Goal: Task Accomplishment & Management: Complete application form

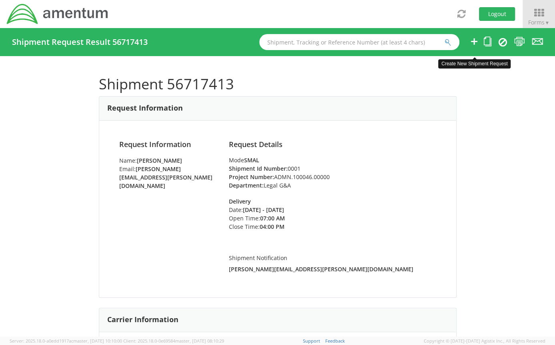
click at [475, 42] on icon at bounding box center [475, 41] width 10 height 10
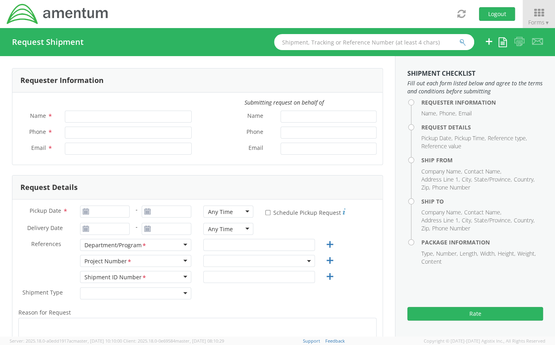
type input "[PERSON_NAME]"
type input "[PERSON_NAME][EMAIL_ADDRESS][PERSON_NAME][DOMAIN_NAME]"
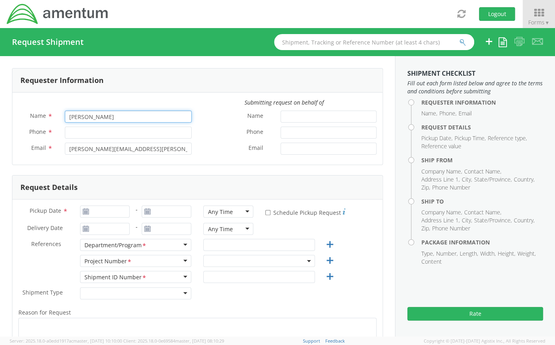
click at [100, 114] on input "[PERSON_NAME]" at bounding box center [128, 116] width 127 height 12
click at [74, 133] on input "Phone *" at bounding box center [128, 133] width 127 height 12
select select "ADMN.100046.00000"
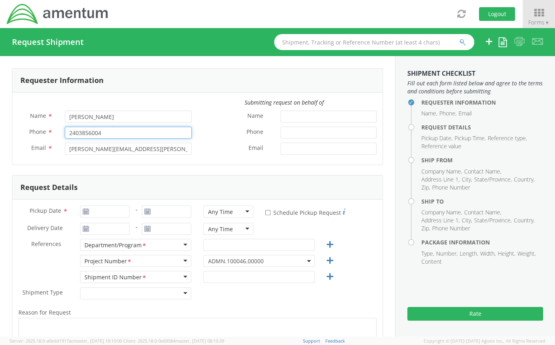
type input "2403856004"
click at [193, 123] on div "Name * [PERSON_NAME]" at bounding box center [104, 118] width 185 height 16
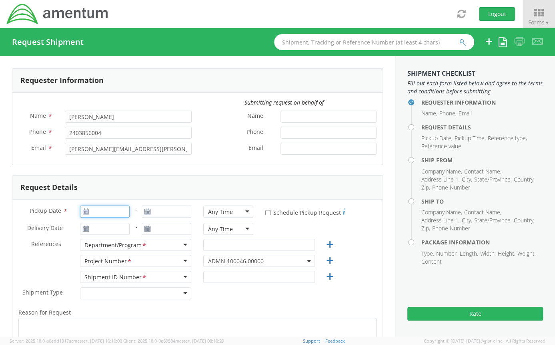
type input "[DATE]"
click at [113, 213] on input "[DATE]" at bounding box center [105, 211] width 50 height 12
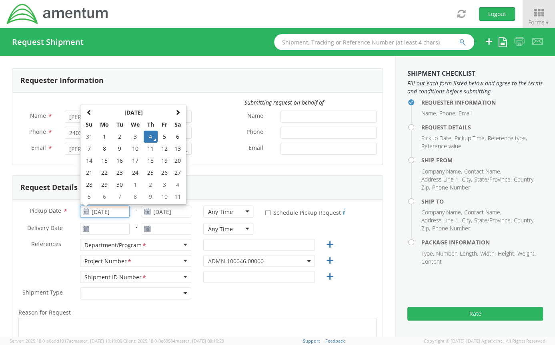
click at [148, 136] on td "4" at bounding box center [151, 137] width 14 height 12
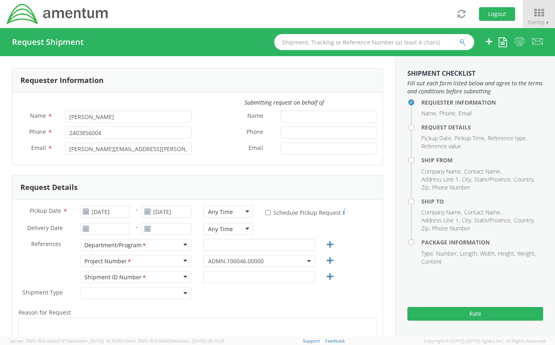
click at [100, 235] on div "Delivery Date *" at bounding box center [73, 231] width 123 height 16
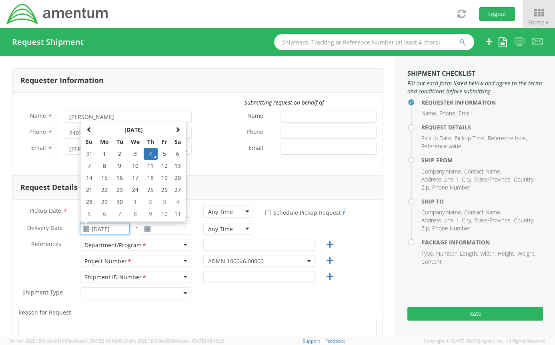
click at [100, 231] on input "[DATE]" at bounding box center [105, 229] width 50 height 12
click at [160, 155] on td "5" at bounding box center [165, 154] width 14 height 12
type input "[DATE]"
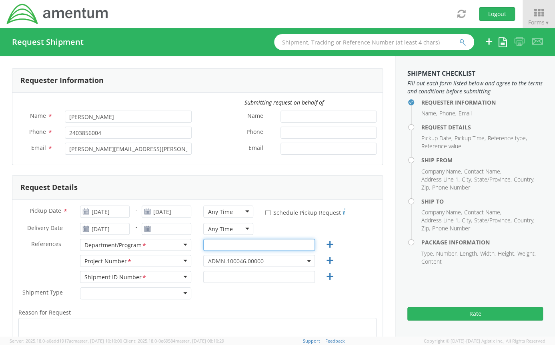
click at [203, 243] on input "text" at bounding box center [258, 245] width 111 height 12
type input "Legal G&A"
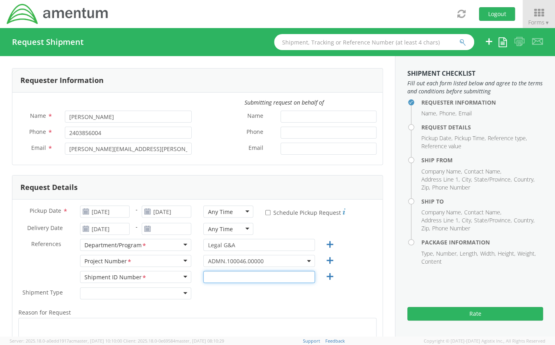
click at [209, 275] on input "text" at bounding box center [258, 277] width 111 height 12
type input "0001"
click at [213, 293] on div "Shipment Type * Batch Regular" at bounding box center [197, 295] width 370 height 16
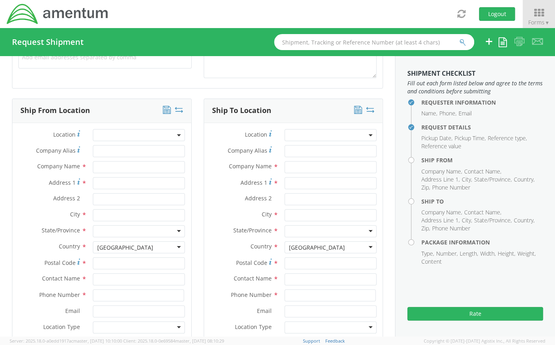
scroll to position [322, 0]
click at [132, 164] on input "text" at bounding box center [139, 167] width 92 height 12
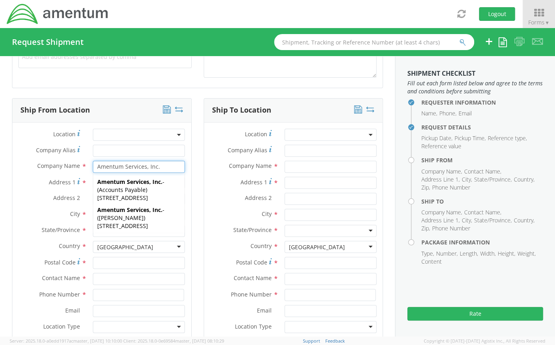
type input "Amentum Services, Inc."
click at [61, 181] on span "Address 1" at bounding box center [62, 182] width 27 height 8
click at [93, 181] on input "Address 1 *" at bounding box center [139, 183] width 92 height 12
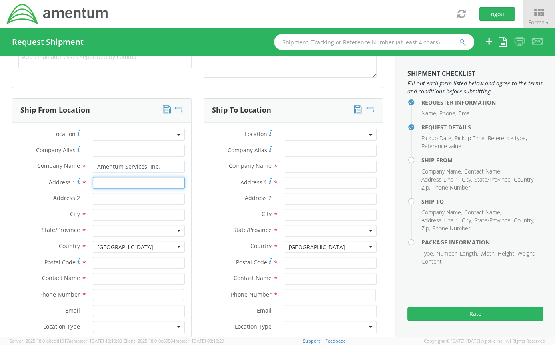
type input "2"
type input "[STREET_ADDRESS]"
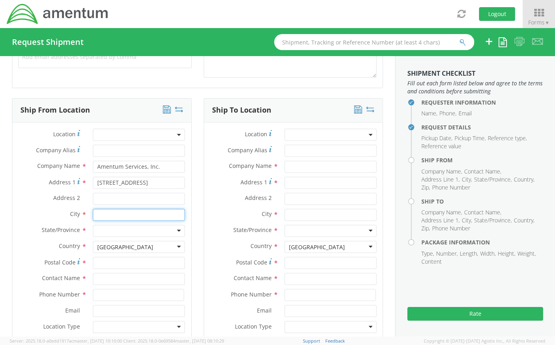
click at [100, 217] on input "text" at bounding box center [139, 215] width 92 height 12
type input "[GEOGRAPHIC_DATA]"
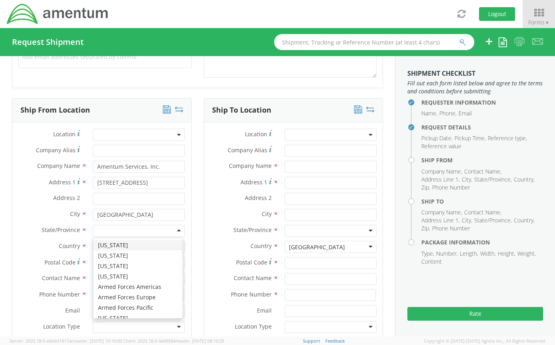
click at [100, 226] on div at bounding box center [139, 231] width 92 height 12
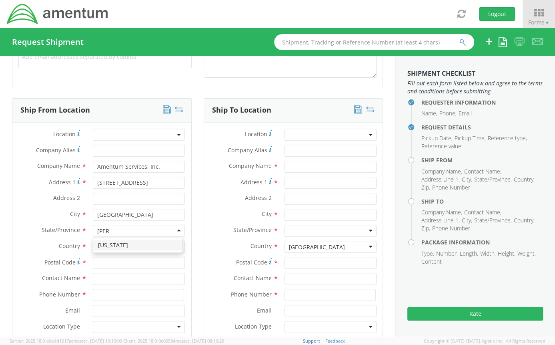
type input "[PERSON_NAME]"
click at [112, 251] on div "[US_STATE]" at bounding box center [137, 245] width 89 height 14
click at [101, 262] on input "Postal Code *" at bounding box center [139, 263] width 92 height 12
type input "21718"
click at [97, 283] on input "text" at bounding box center [139, 279] width 92 height 12
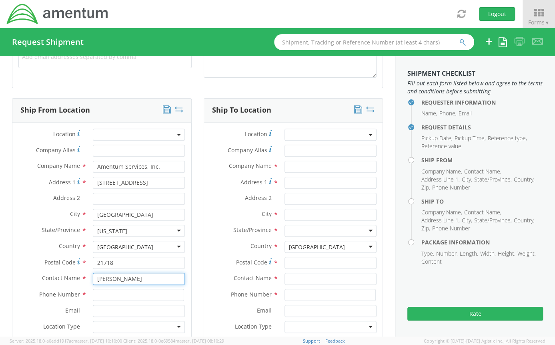
type input "[PERSON_NAME]"
click at [97, 293] on input at bounding box center [138, 295] width 91 height 12
type input "2403856004"
click at [65, 301] on div "Phone Number * 2403856004" at bounding box center [101, 297] width 179 height 16
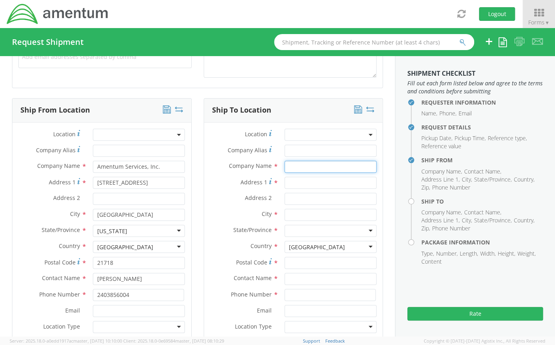
click at [301, 168] on input "text" at bounding box center [331, 167] width 92 height 12
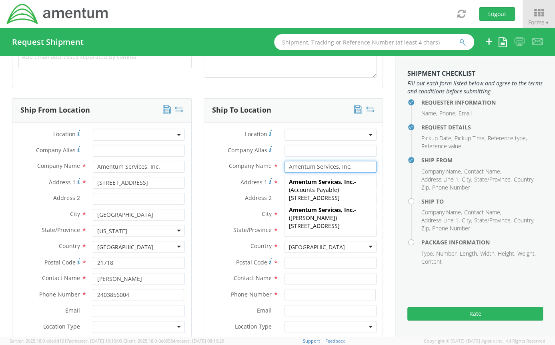
type input "Amentum Services, Inc."
click at [229, 183] on label "Address 1 *" at bounding box center [241, 182] width 74 height 11
click at [285, 183] on input "Address 1 *" at bounding box center [331, 183] width 92 height 12
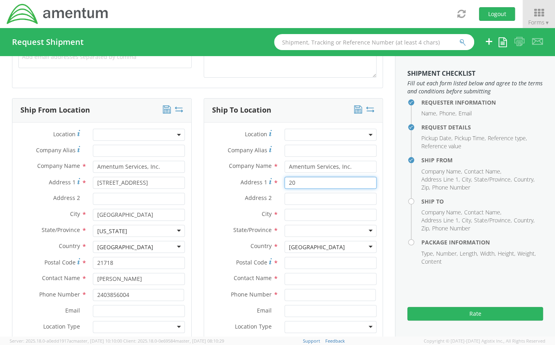
type input "2"
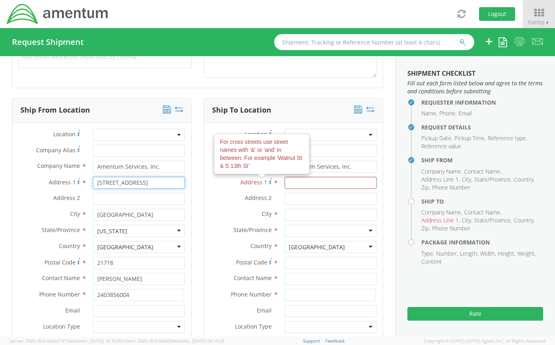
click at [156, 177] on input "[STREET_ADDRESS]" at bounding box center [139, 183] width 92 height 12
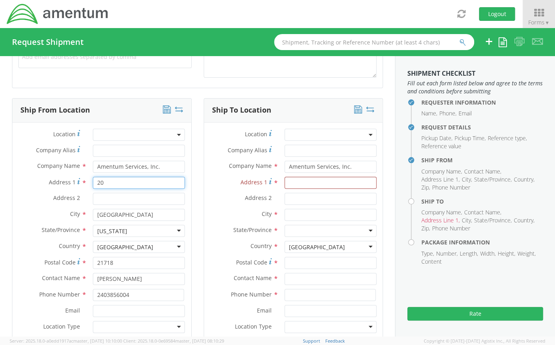
type input "2"
type input "[STREET_ADDRESS]"
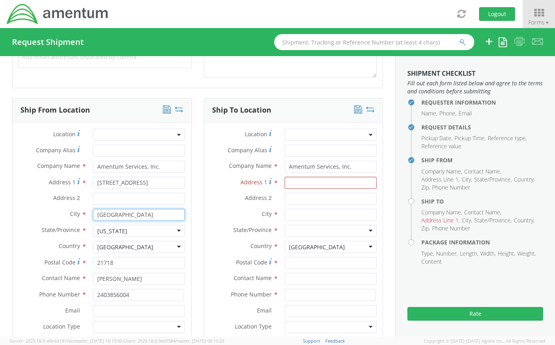
click at [139, 214] on input "[GEOGRAPHIC_DATA]" at bounding box center [139, 215] width 92 height 12
type input "B"
type input "[PERSON_NAME]"
click at [109, 264] on input "21718" at bounding box center [139, 263] width 92 height 12
click at [111, 264] on input "21718" at bounding box center [139, 263] width 92 height 12
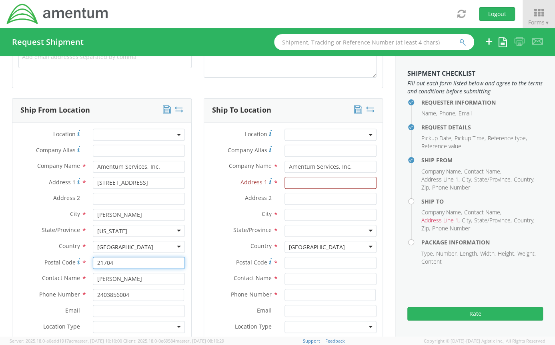
type input "21704"
click at [159, 281] on input "[PERSON_NAME]" at bounding box center [139, 279] width 92 height 12
type input "A"
type input "[PERSON_NAME]"
click at [135, 296] on input "2403856004" at bounding box center [138, 295] width 91 height 12
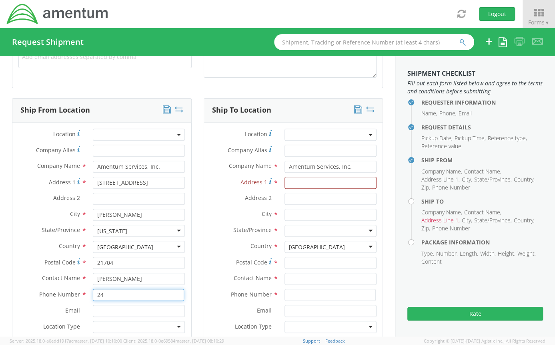
type input "2"
type input "3019444567"
click at [190, 301] on div "Ship From Location Location * Company Alias * Company Name * Amentum Services, …" at bounding box center [102, 233] width 192 height 270
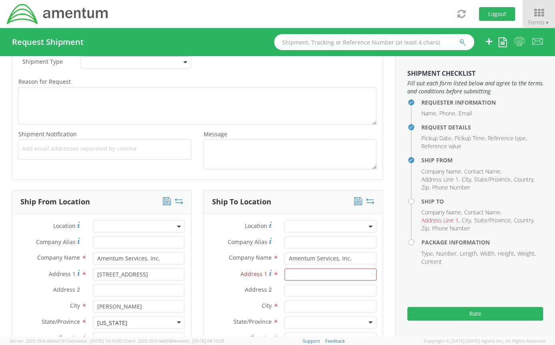
scroll to position [228, 0]
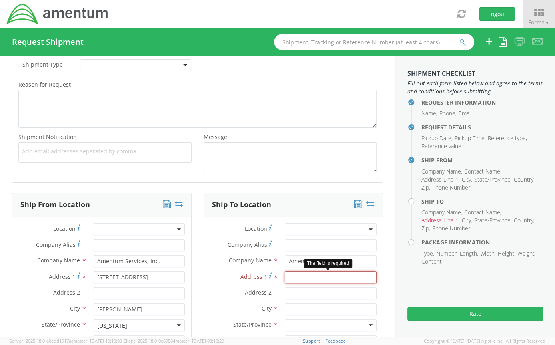
click at [291, 277] on input "Address 1 *" at bounding box center [331, 277] width 92 height 12
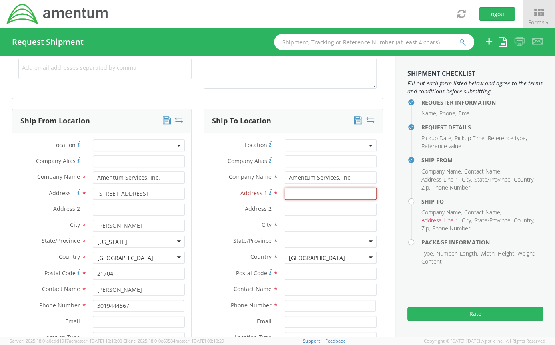
scroll to position [313, 0]
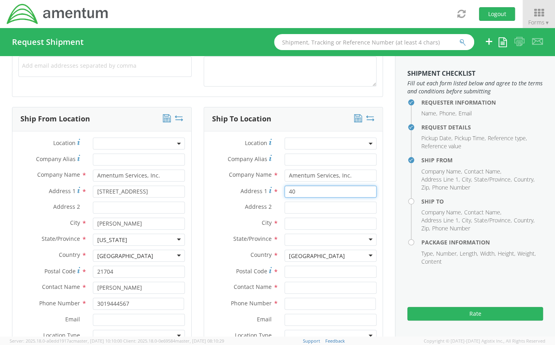
type input "4"
type input "[STREET_ADDRESS]"
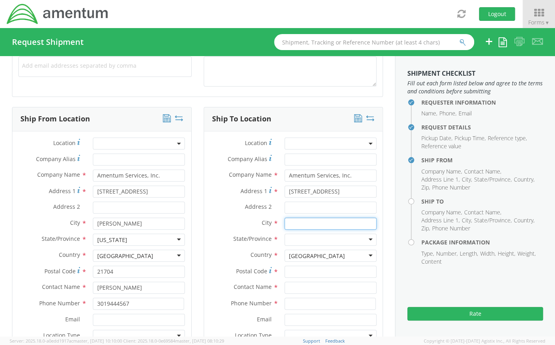
click at [290, 224] on input "text" at bounding box center [331, 223] width 92 height 12
type input "[GEOGRAPHIC_DATA]"
click at [298, 240] on div at bounding box center [331, 239] width 92 height 12
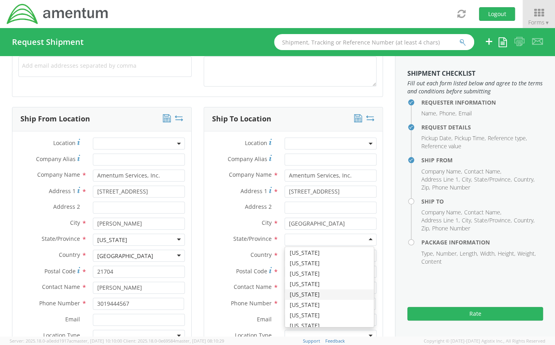
scroll to position [229, 0]
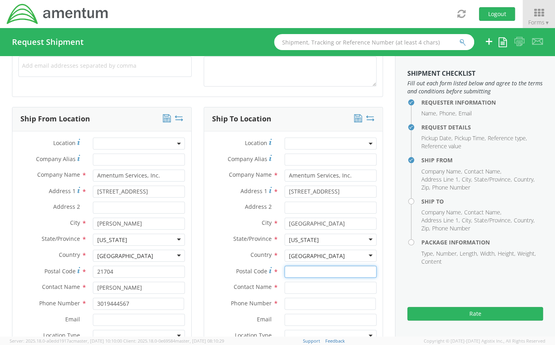
click at [293, 269] on input "Postal Code *" at bounding box center [331, 271] width 92 height 12
type input "21718"
click at [289, 287] on input "text" at bounding box center [331, 287] width 92 height 12
type input "[PERSON_NAME]"
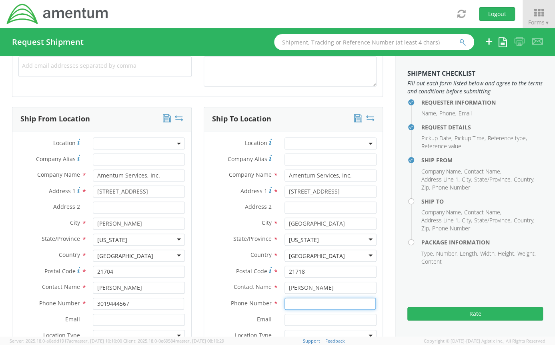
click at [285, 307] on input at bounding box center [330, 303] width 91 height 12
type input "2"
type input "3"
type input "2403856004"
click at [239, 324] on div "Email *" at bounding box center [293, 319] width 179 height 12
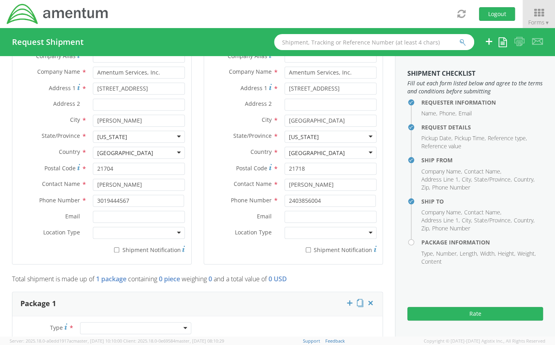
scroll to position [444, 0]
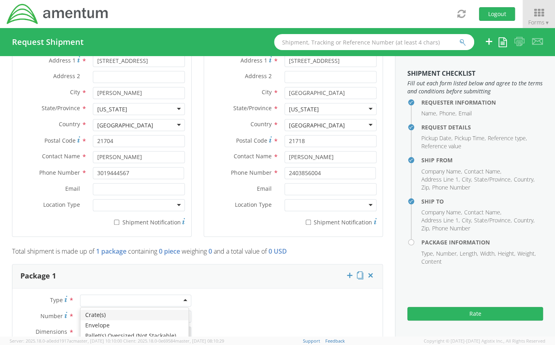
click at [177, 301] on div at bounding box center [135, 300] width 111 height 12
type input "1"
type input "9.5"
type input "12.5"
type input "0.25"
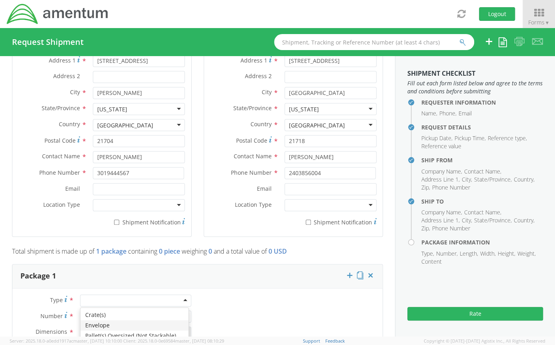
type input "1"
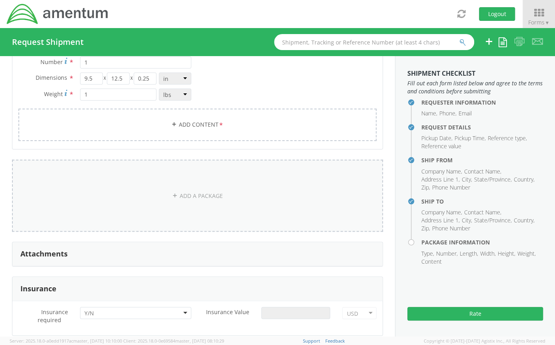
scroll to position [700, 0]
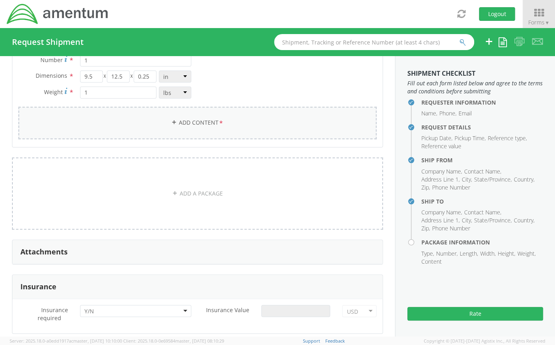
click at [219, 125] on span "*" at bounding box center [221, 123] width 5 height 9
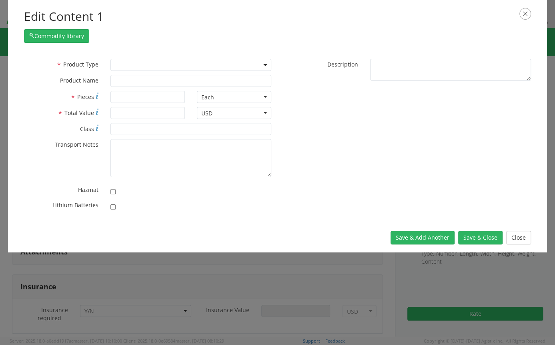
click at [181, 68] on span at bounding box center [190, 65] width 161 height 12
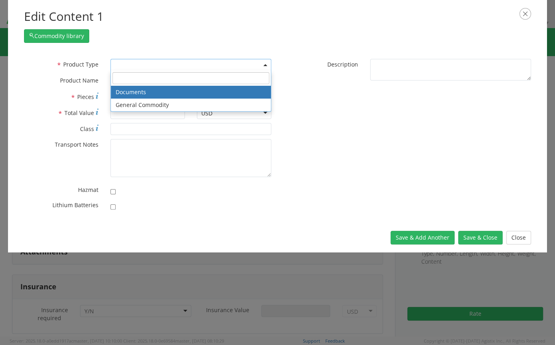
select select "DOCUMENT"
type input "Documents"
type input "1"
type textarea "Documents"
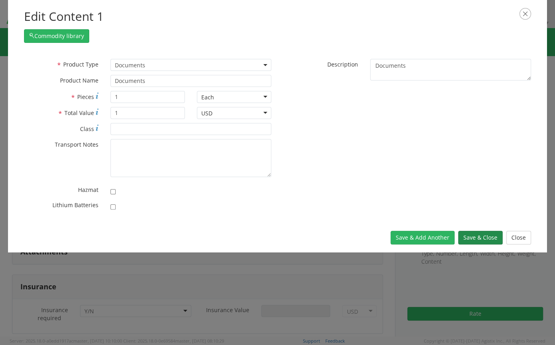
click at [472, 239] on button "Save & Close" at bounding box center [480, 238] width 44 height 14
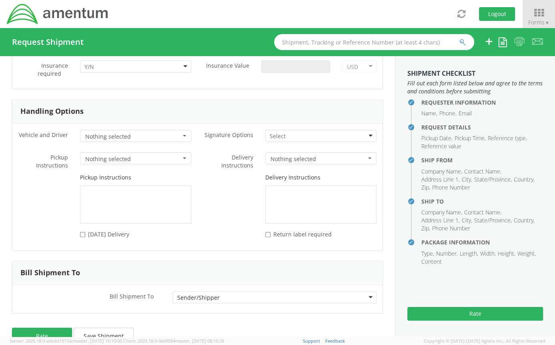
scroll to position [1009, 0]
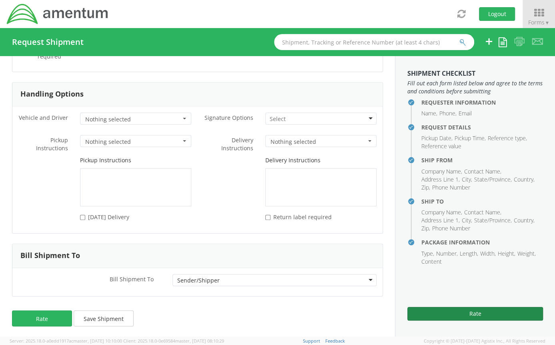
click at [467, 317] on button "Rate" at bounding box center [476, 314] width 136 height 14
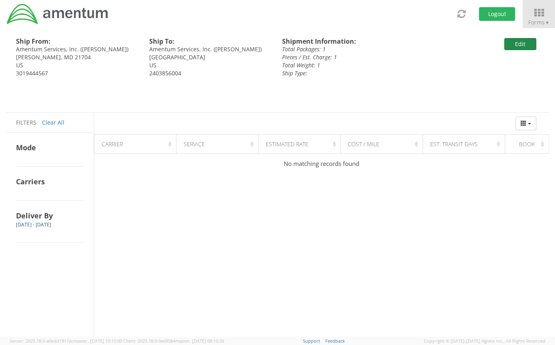
click at [525, 44] on button "Edit" at bounding box center [520, 44] width 32 height 12
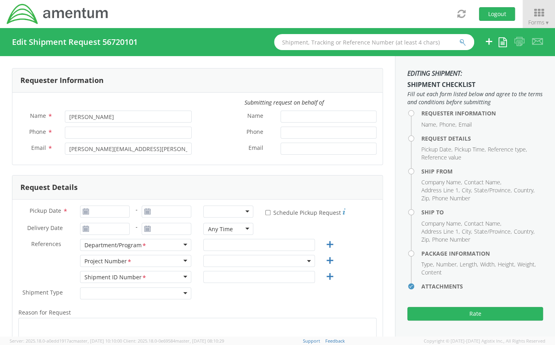
type input "2403856004"
type input "[DATE]"
type input "Legal G&A"
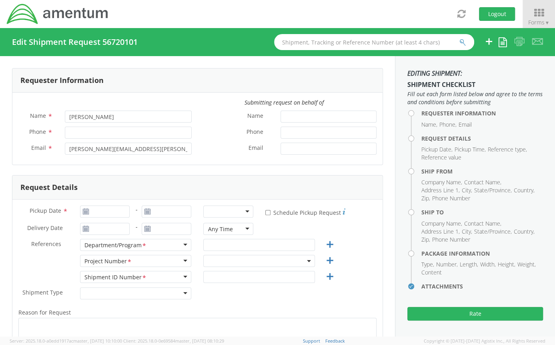
type input "0001"
select select
type input "Amentum Services, Inc."
type input "[STREET_ADDRESS]"
type input "[PERSON_NAME]"
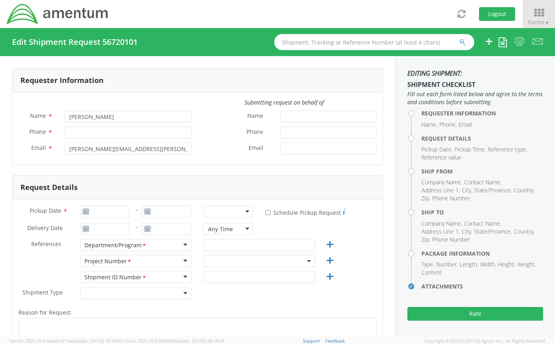
type input "21704"
type input "[PERSON_NAME]"
type input "3019444567"
select select
type input "Amentum Services, Inc."
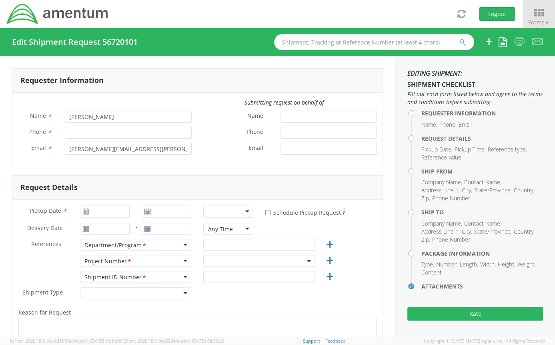
type input "[STREET_ADDRESS]"
type input "[GEOGRAPHIC_DATA]"
type input "21718"
type input "[PERSON_NAME]"
type input "2403856004"
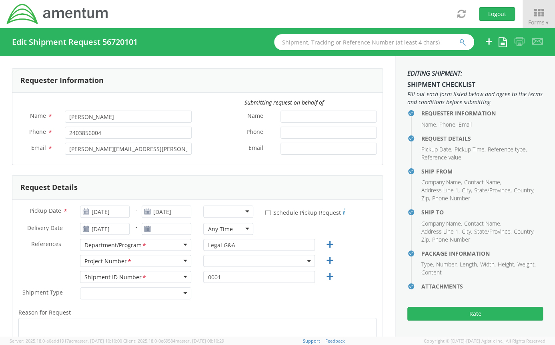
select select "ADMN.100046.00000"
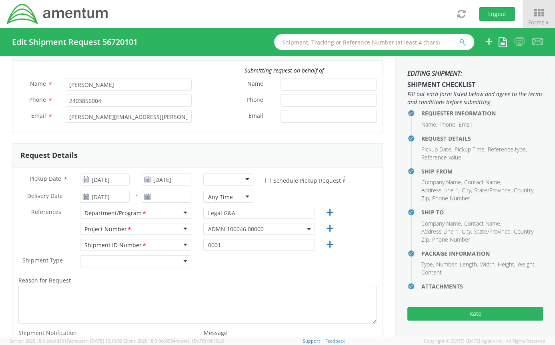
scroll to position [34, 0]
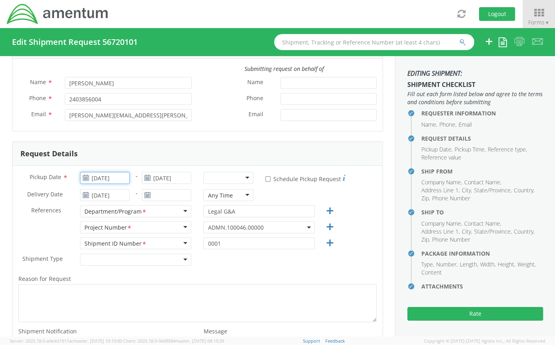
click at [121, 175] on input "[DATE]" at bounding box center [105, 178] width 50 height 12
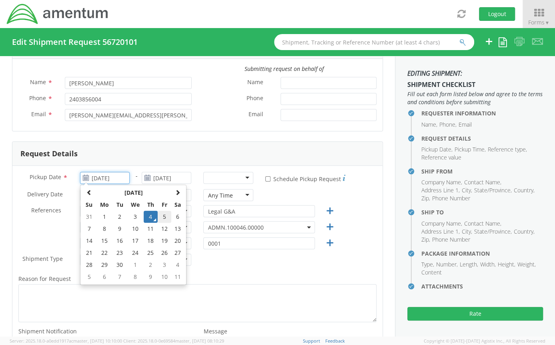
click at [159, 217] on td "5" at bounding box center [165, 217] width 14 height 12
type input "[DATE]"
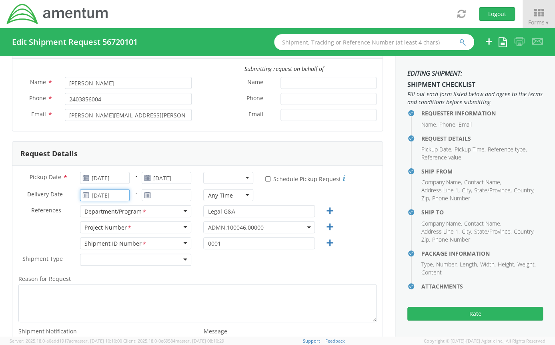
click at [122, 197] on input "[DATE]" at bounding box center [105, 195] width 50 height 12
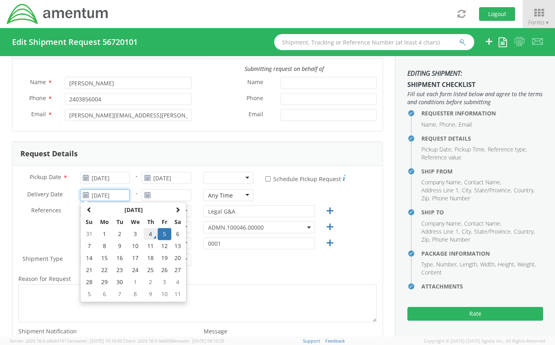
click at [148, 231] on td "4" at bounding box center [151, 234] width 14 height 12
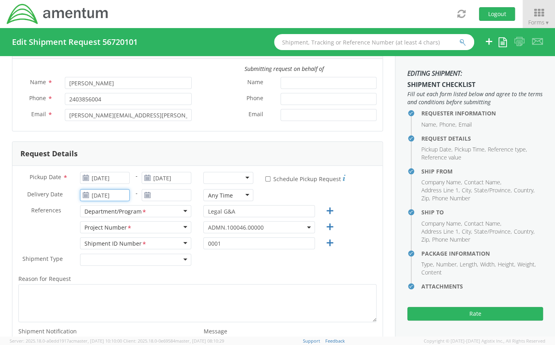
click at [120, 191] on input "[DATE]" at bounding box center [105, 195] width 50 height 12
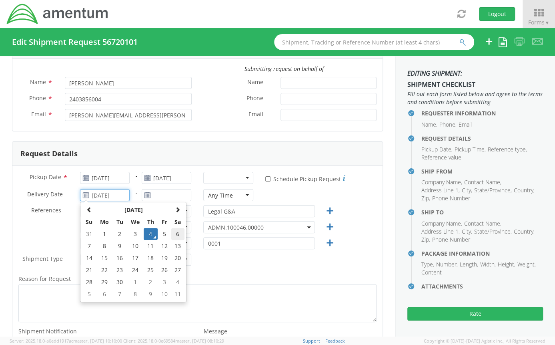
click at [176, 232] on td "6" at bounding box center [178, 234] width 14 height 12
type input "[DATE]"
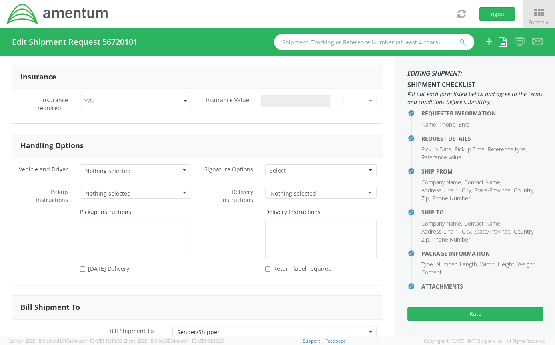
scroll to position [1009, 0]
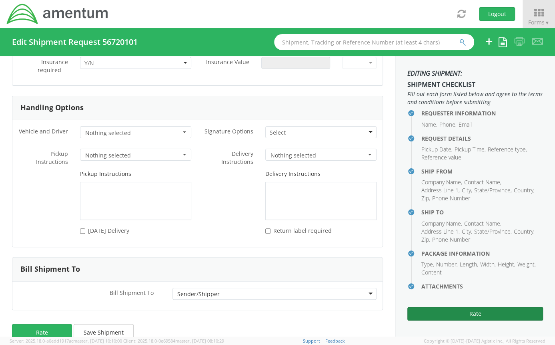
click at [436, 310] on button "Rate" at bounding box center [476, 314] width 136 height 14
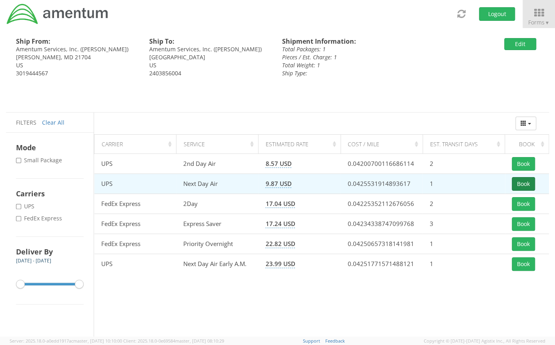
click at [528, 184] on button "Book" at bounding box center [523, 184] width 23 height 14
